Goal: Browse casually

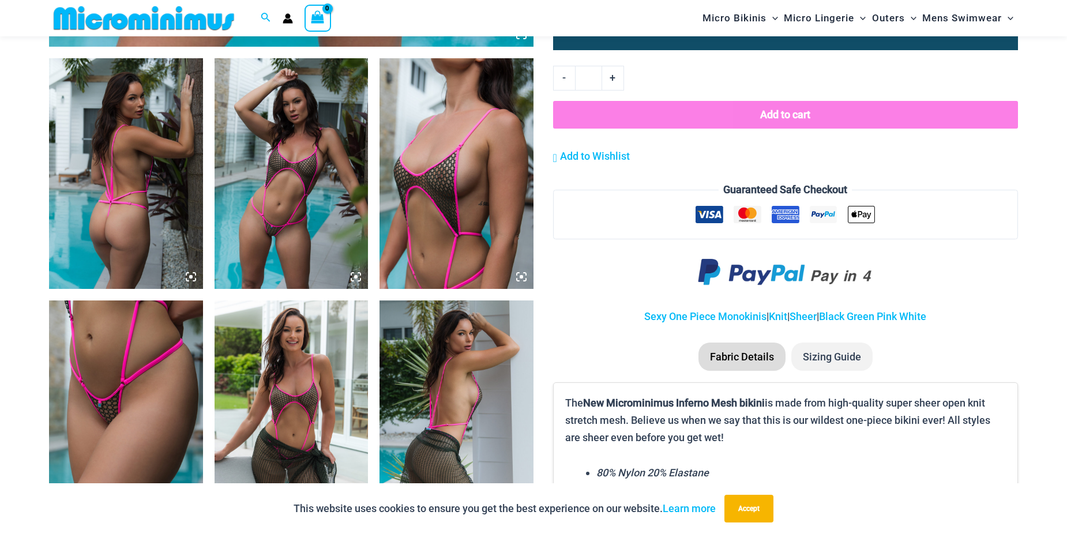
scroll to position [797, 0]
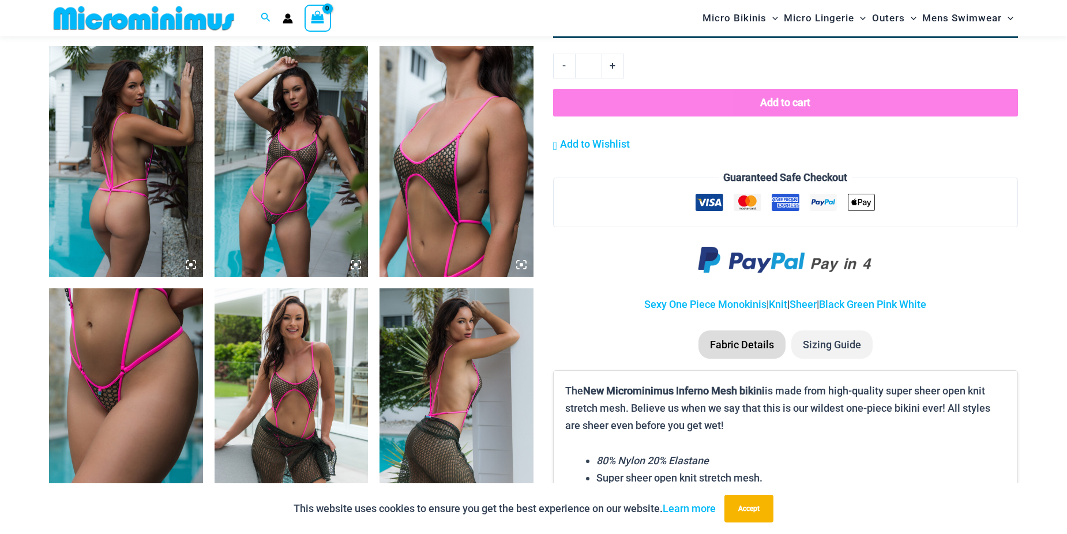
click at [113, 147] on img at bounding box center [126, 161] width 154 height 231
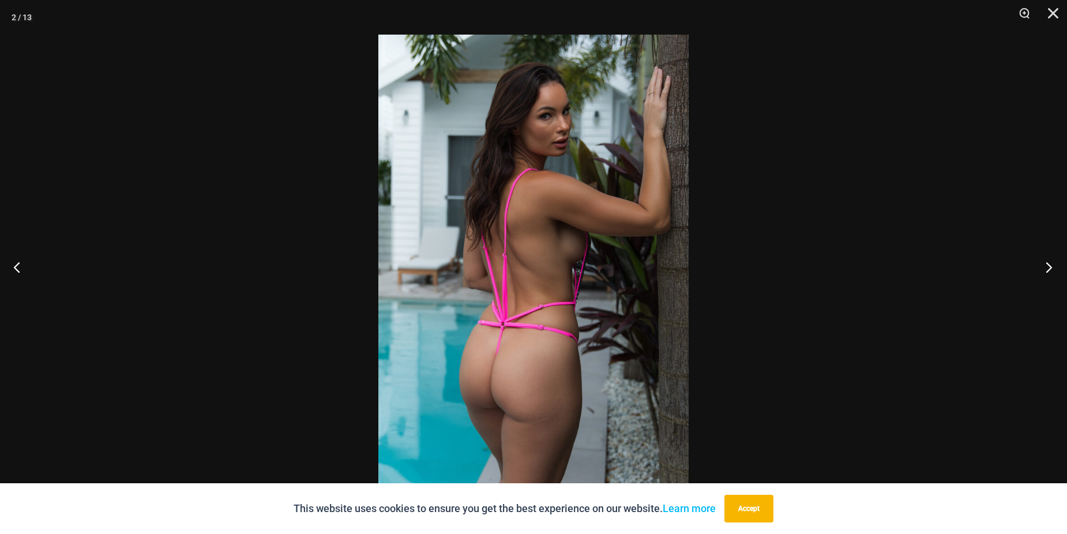
click at [1049, 267] on button "Next" at bounding box center [1045, 267] width 43 height 58
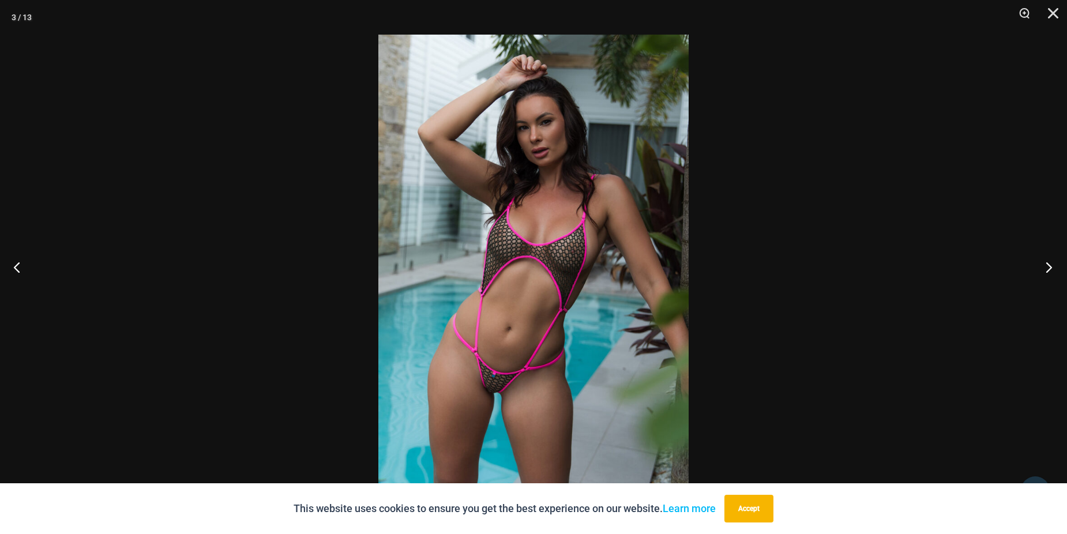
click at [1049, 267] on button "Next" at bounding box center [1045, 267] width 43 height 58
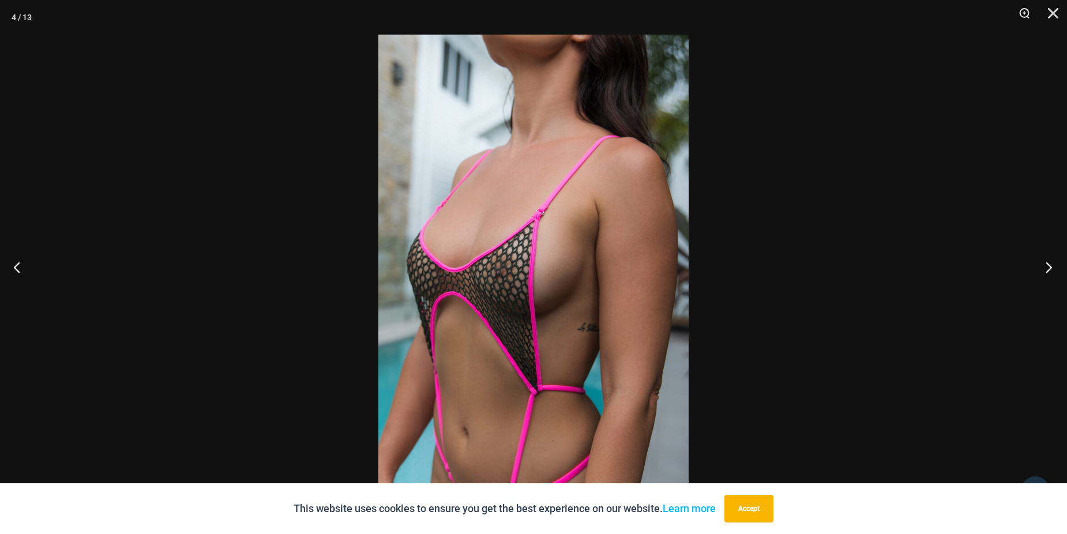
click at [1049, 267] on button "Next" at bounding box center [1045, 267] width 43 height 58
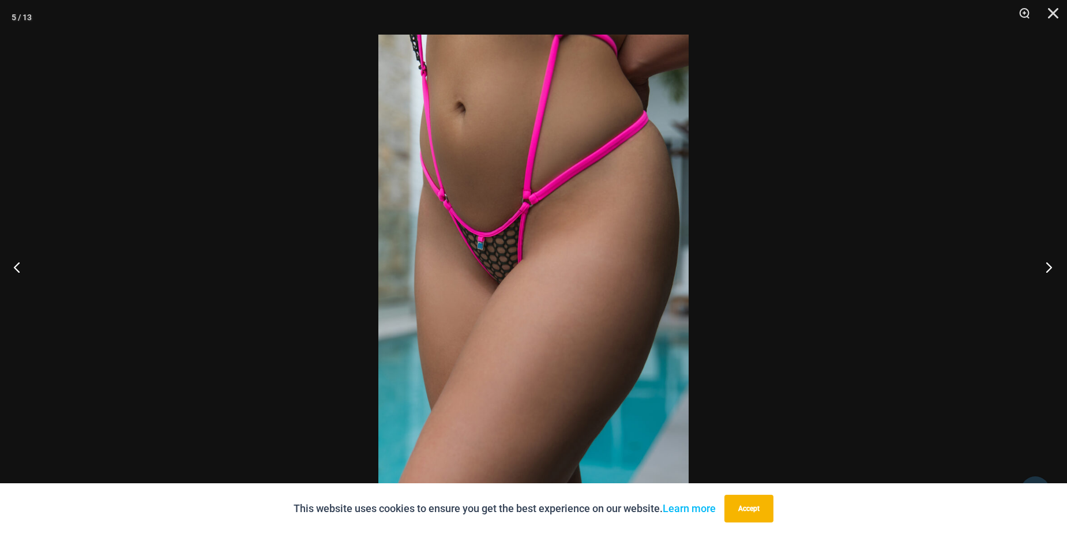
click at [1049, 267] on button "Next" at bounding box center [1045, 267] width 43 height 58
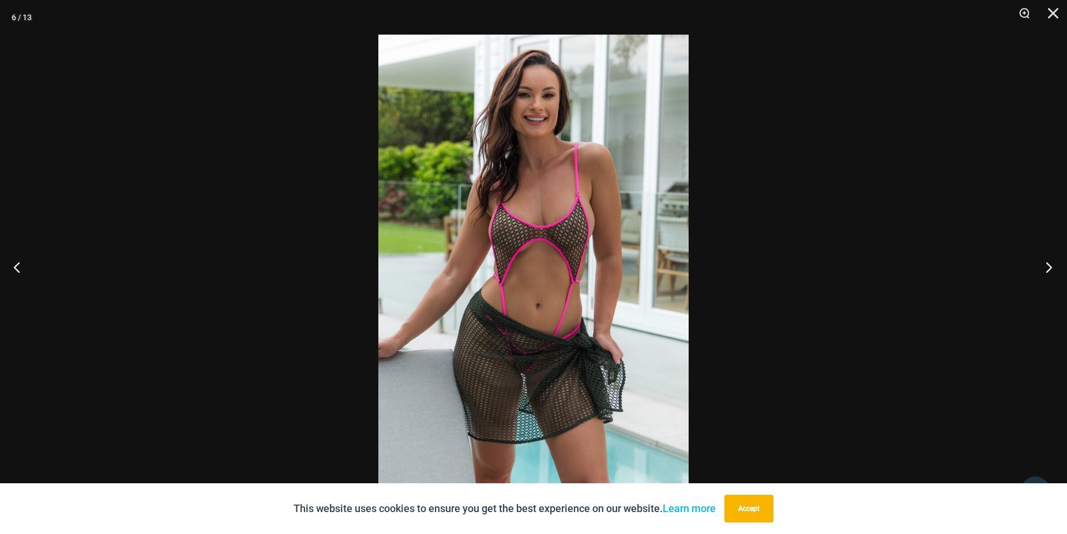
click at [1049, 267] on button "Next" at bounding box center [1045, 267] width 43 height 58
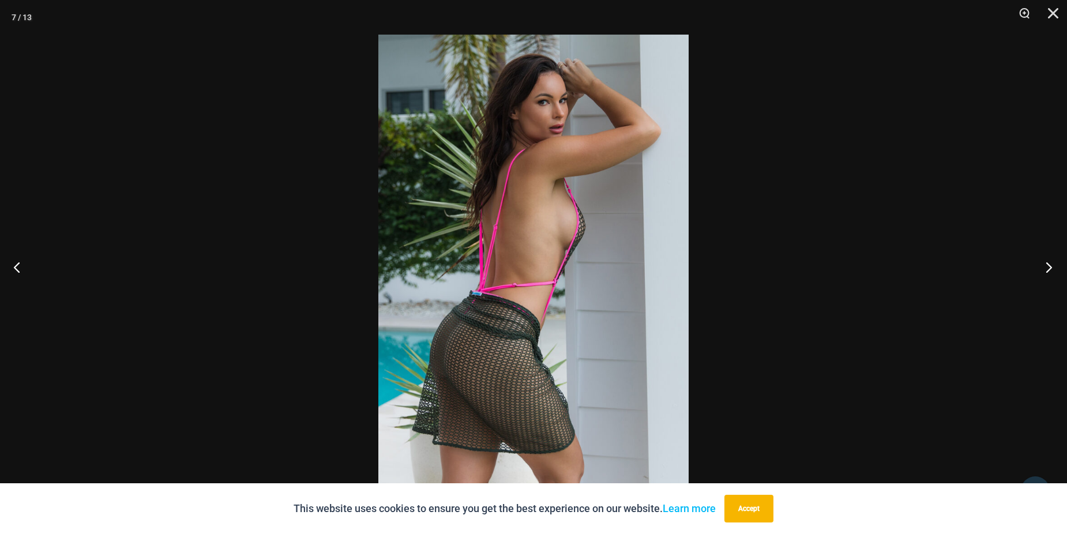
click at [1049, 267] on button "Next" at bounding box center [1045, 267] width 43 height 58
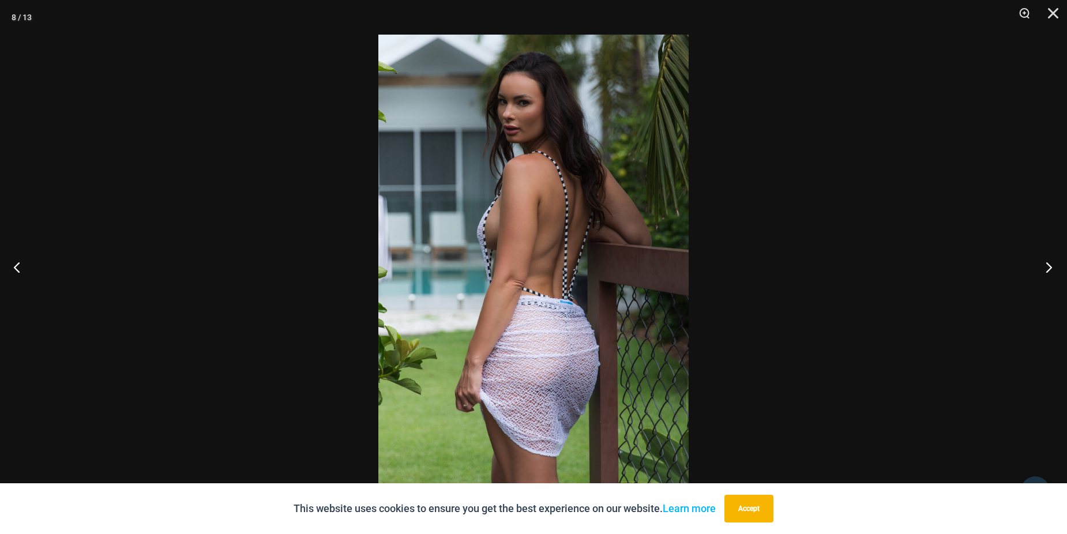
click at [1049, 267] on button "Next" at bounding box center [1045, 267] width 43 height 58
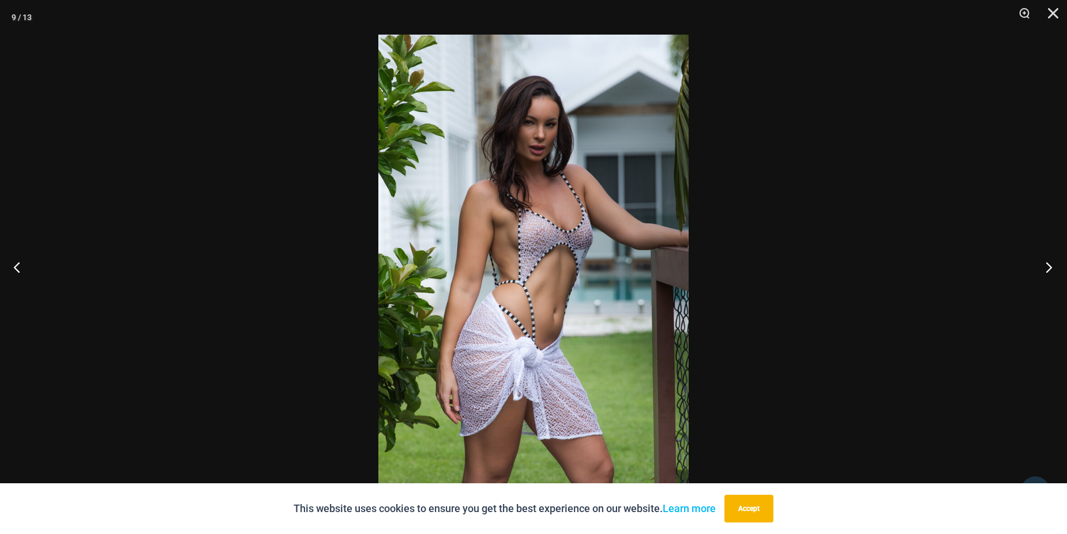
click at [1049, 267] on button "Next" at bounding box center [1045, 267] width 43 height 58
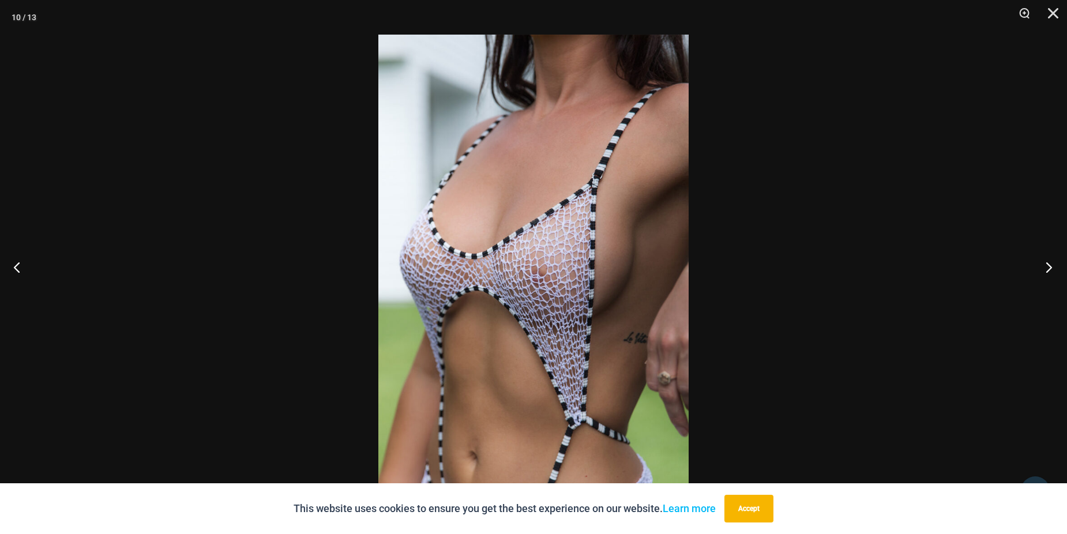
click at [1049, 267] on button "Next" at bounding box center [1045, 267] width 43 height 58
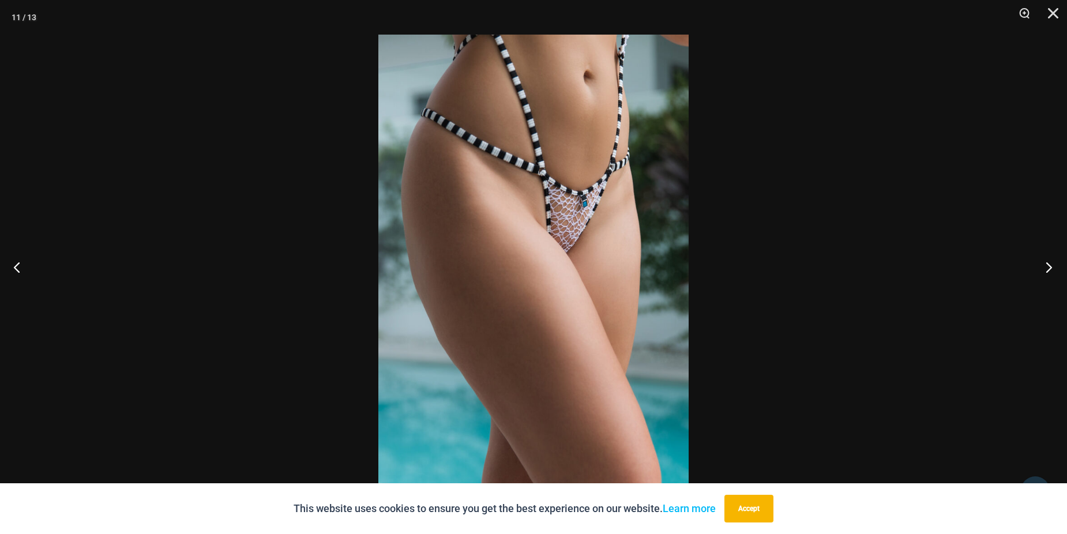
click at [1049, 267] on button "Next" at bounding box center [1045, 267] width 43 height 58
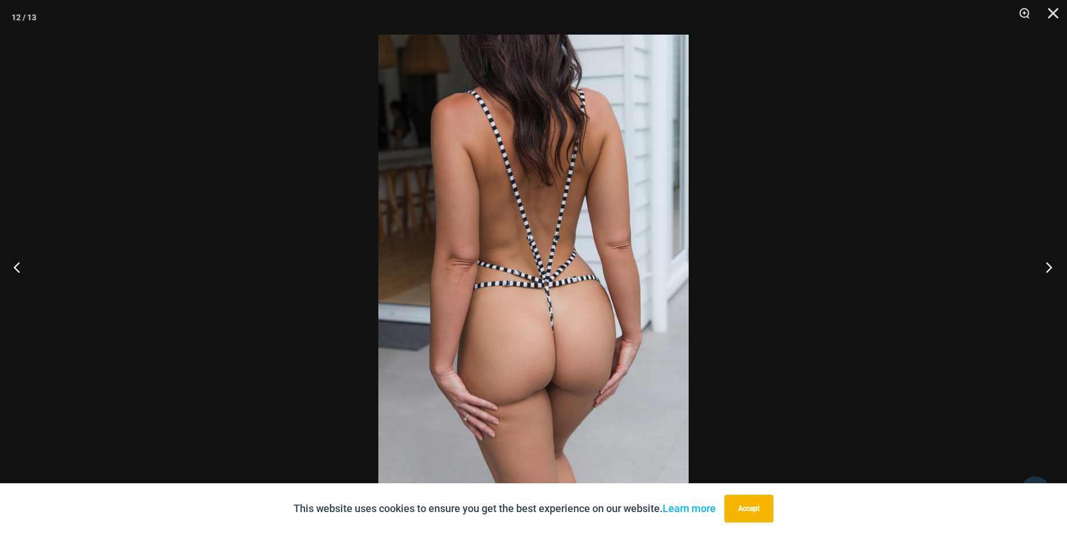
click at [1049, 267] on button "Next" at bounding box center [1045, 267] width 43 height 58
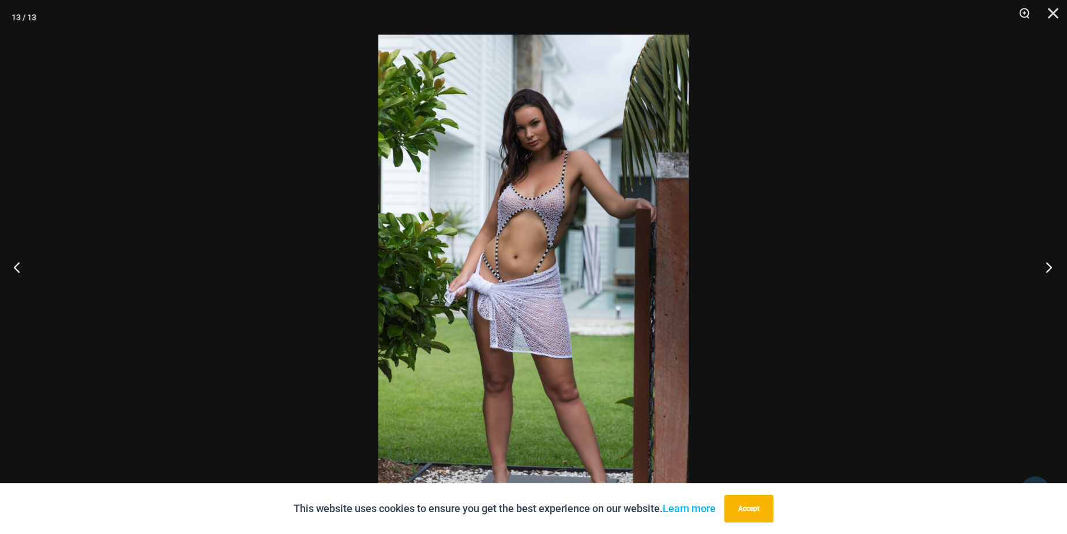
click at [1049, 267] on button "Next" at bounding box center [1045, 267] width 43 height 58
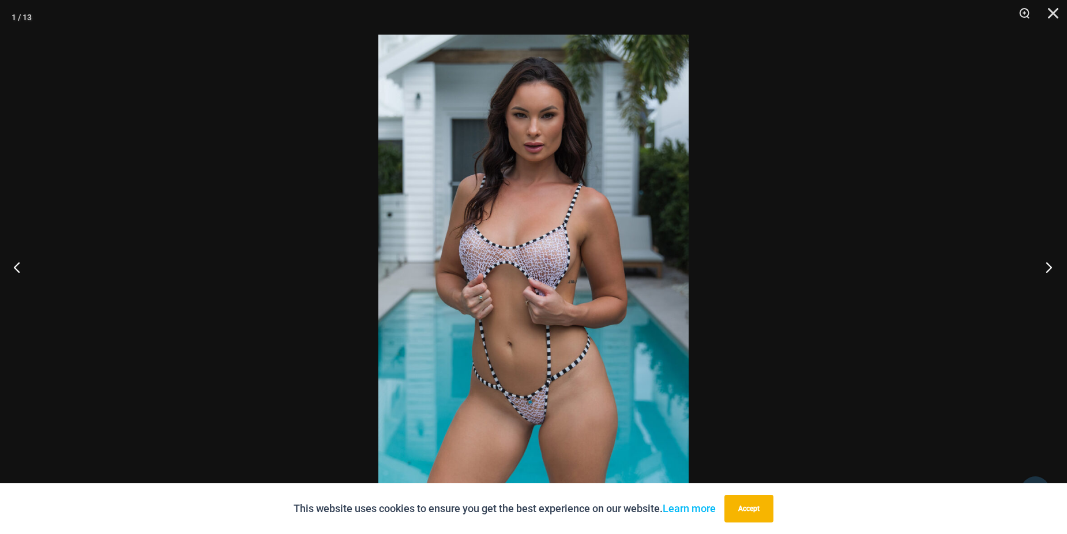
click at [1049, 267] on button "Next" at bounding box center [1045, 267] width 43 height 58
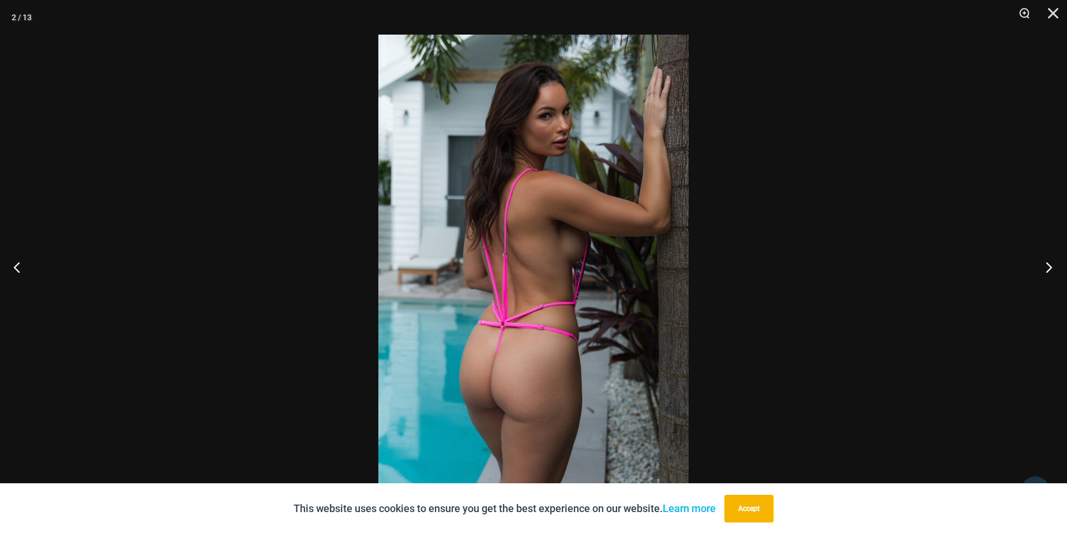
click at [1049, 267] on button "Next" at bounding box center [1045, 267] width 43 height 58
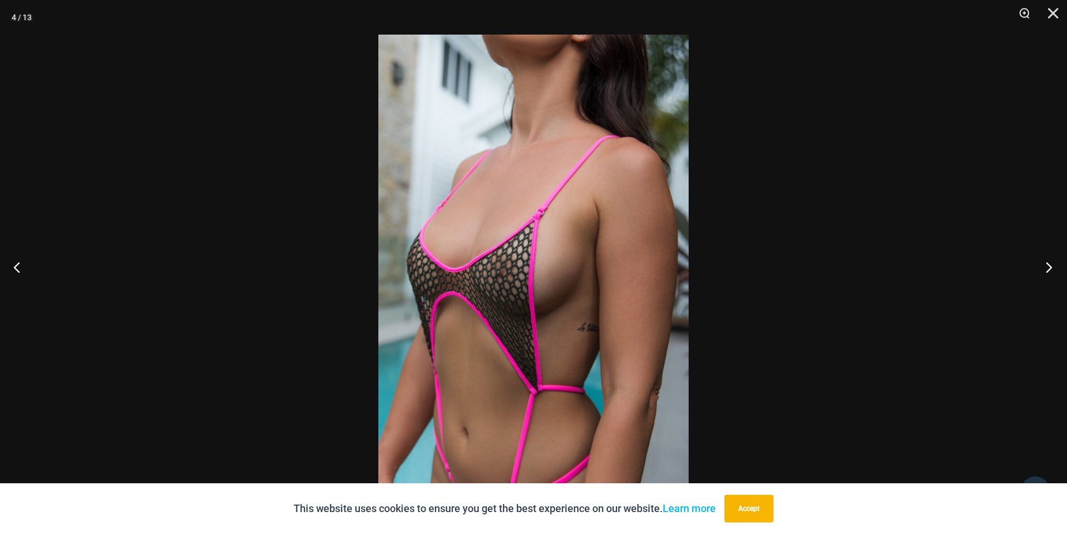
click at [1049, 267] on button "Next" at bounding box center [1045, 267] width 43 height 58
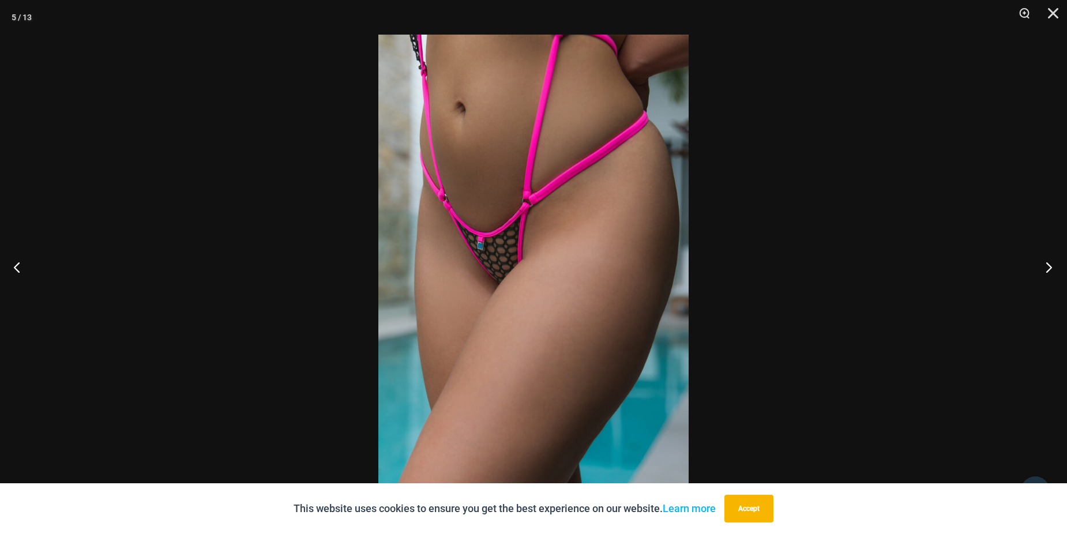
click at [1049, 267] on button "Next" at bounding box center [1045, 267] width 43 height 58
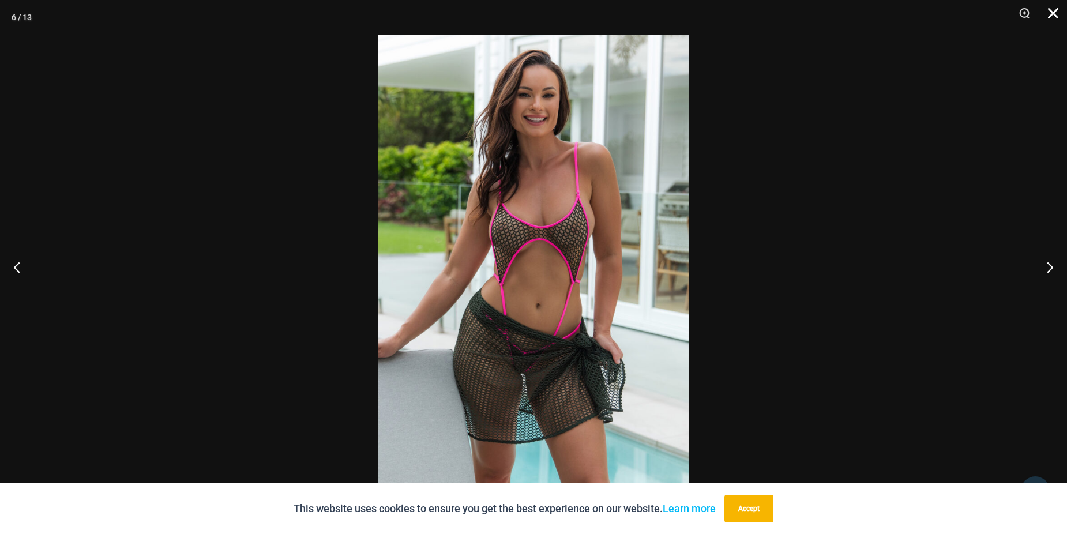
click at [1050, 15] on button "Close" at bounding box center [1049, 17] width 29 height 35
